Goal: Task Accomplishment & Management: Manage account settings

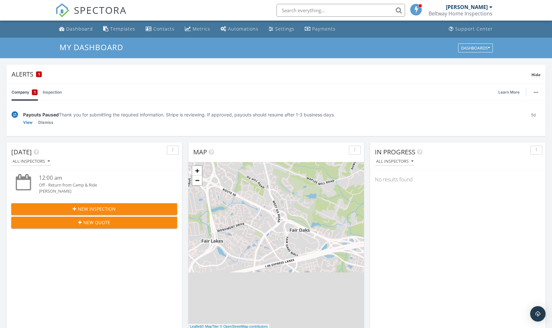
click at [94, 14] on span "SPECTORA" at bounding box center [100, 10] width 53 height 14
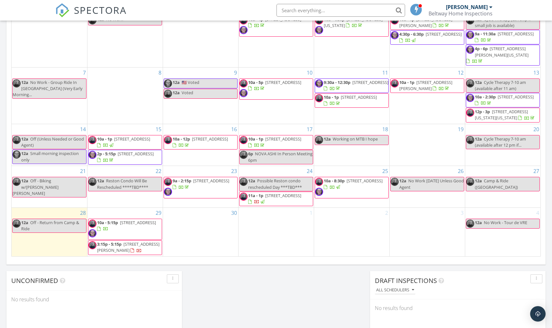
scroll to position [386, 0]
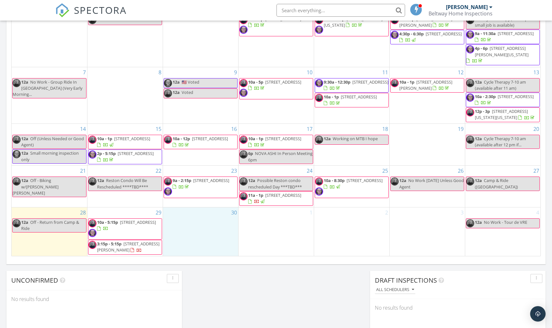
click at [211, 228] on div "30" at bounding box center [200, 232] width 75 height 49
click at [204, 224] on link "Cancel" at bounding box center [199, 222] width 33 height 10
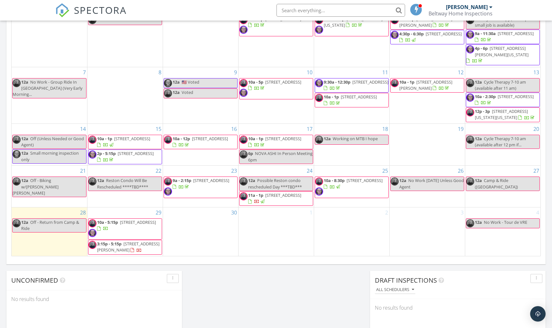
click at [120, 224] on span "[STREET_ADDRESS]" at bounding box center [138, 222] width 36 height 6
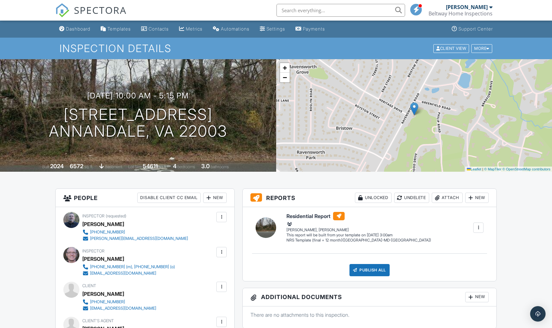
click at [99, 11] on span "SPECTORA" at bounding box center [100, 10] width 53 height 14
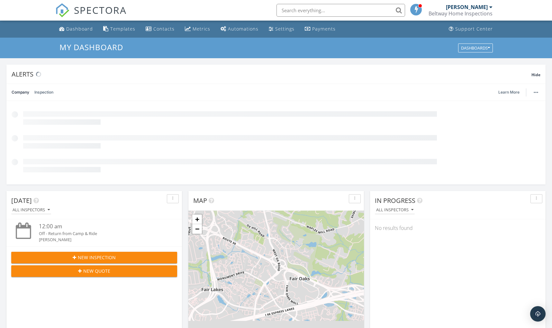
scroll to position [586, 553]
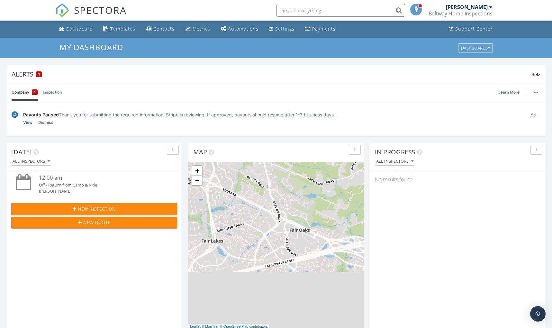
click at [478, 7] on div "[PERSON_NAME]" at bounding box center [467, 7] width 42 height 6
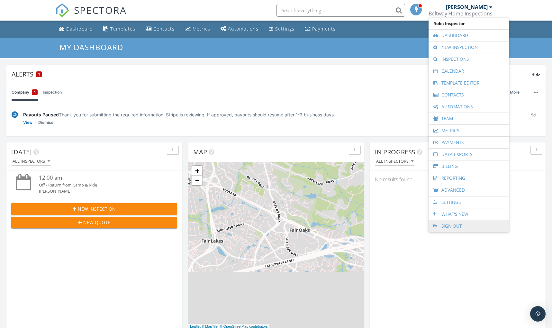
click at [457, 225] on link "Sign Out" at bounding box center [469, 226] width 74 height 12
